Goal: Browse casually: Explore the website without a specific task or goal

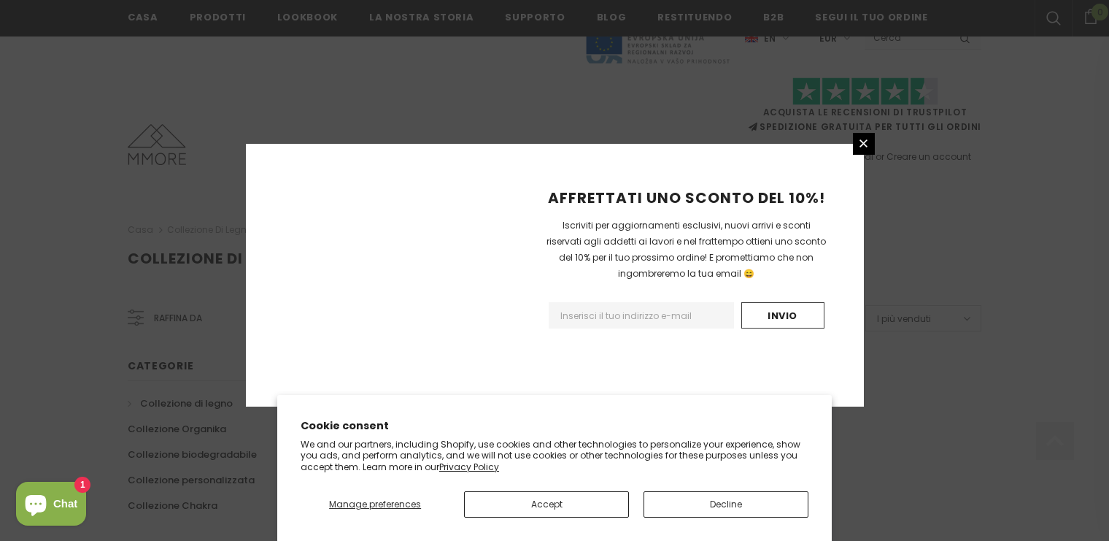
scroll to position [955, 0]
